Goal: Transaction & Acquisition: Purchase product/service

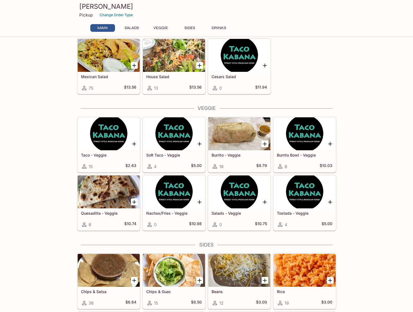
scroll to position [76, 0]
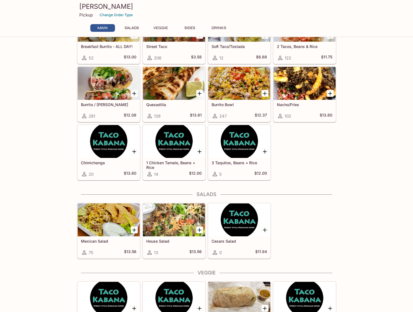
click at [366, 92] on div "This restaurant is currently closed and will open [DATE] at 10:30 AM . You may …" at bounding box center [206, 319] width 413 height 702
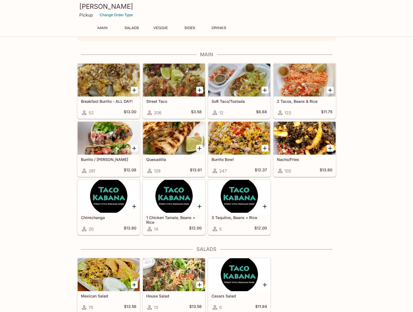
scroll to position [0, 0]
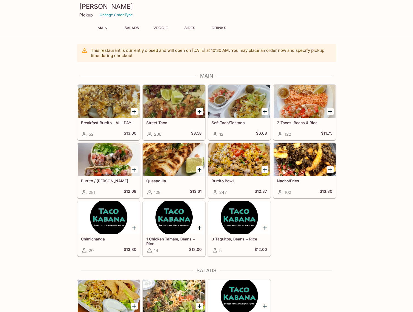
click at [101, 27] on button "Main" at bounding box center [102, 28] width 25 height 8
click at [322, 5] on h3 "[PERSON_NAME]" at bounding box center [206, 6] width 255 height 9
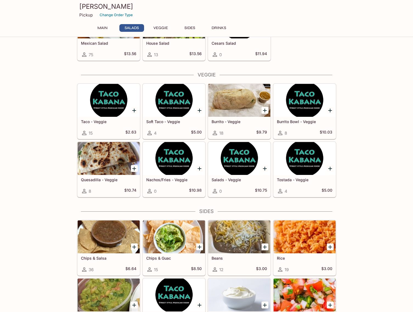
scroll to position [302, 0]
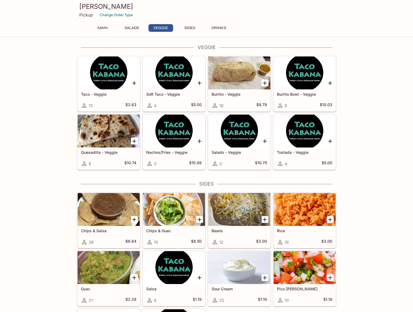
click at [230, 85] on div at bounding box center [239, 73] width 62 height 33
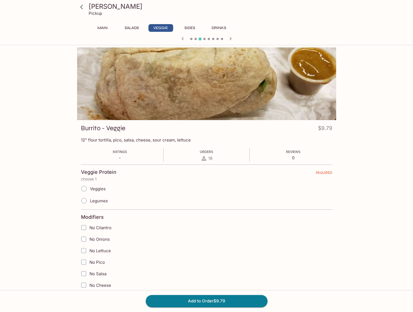
click at [298, 24] on div "Main Salads Veggie Sides Drinks" at bounding box center [206, 28] width 237 height 8
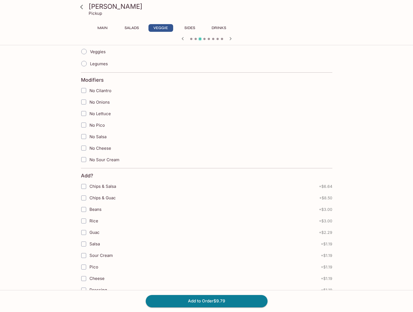
scroll to position [321, 0]
